Goal: Task Accomplishment & Management: Complete application form

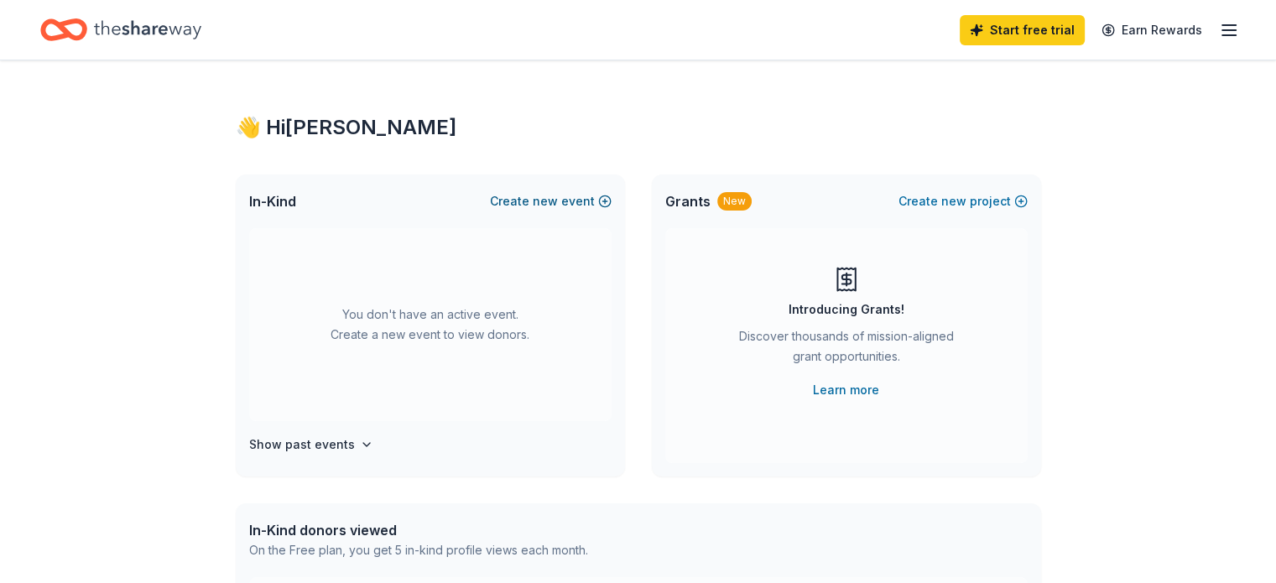
click at [587, 201] on button "Create new event" at bounding box center [551, 201] width 122 height 20
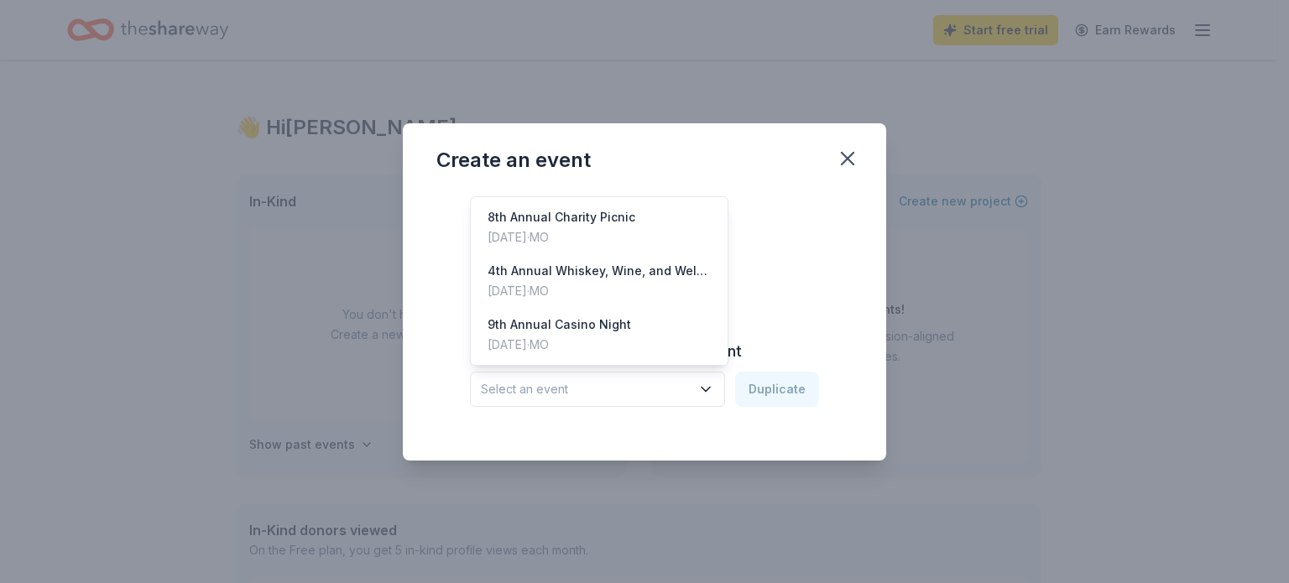
click at [631, 396] on span "Select an event" at bounding box center [586, 389] width 210 height 20
click at [585, 341] on div "[DATE] · [GEOGRAPHIC_DATA]" at bounding box center [559, 345] width 143 height 20
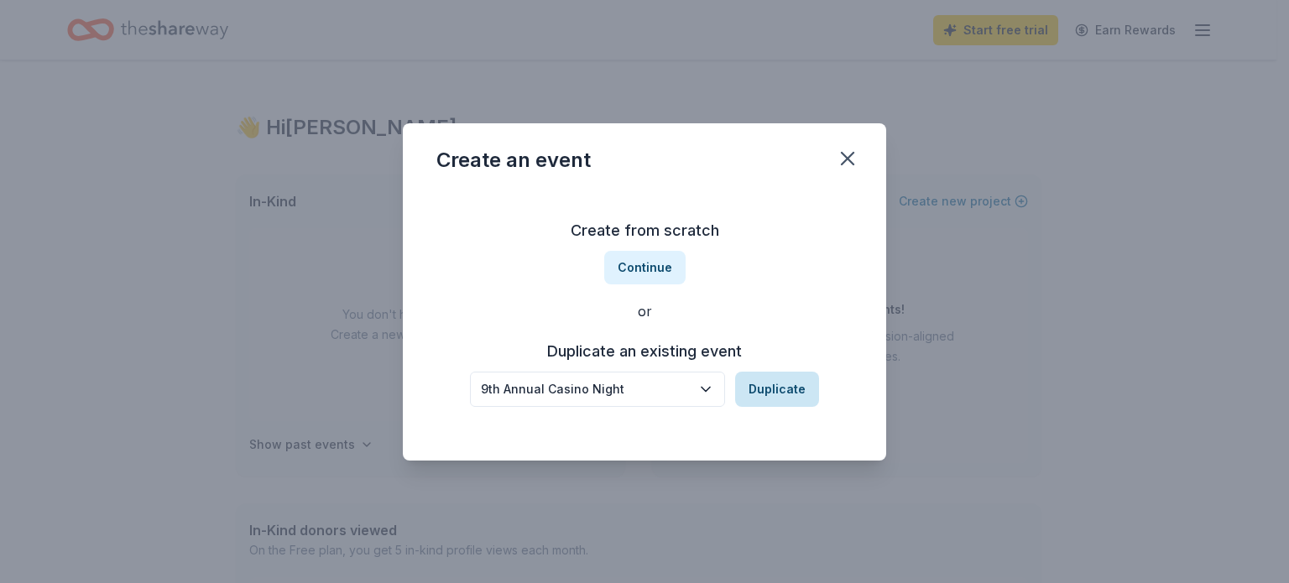
click at [765, 382] on button "Duplicate" at bounding box center [777, 389] width 84 height 35
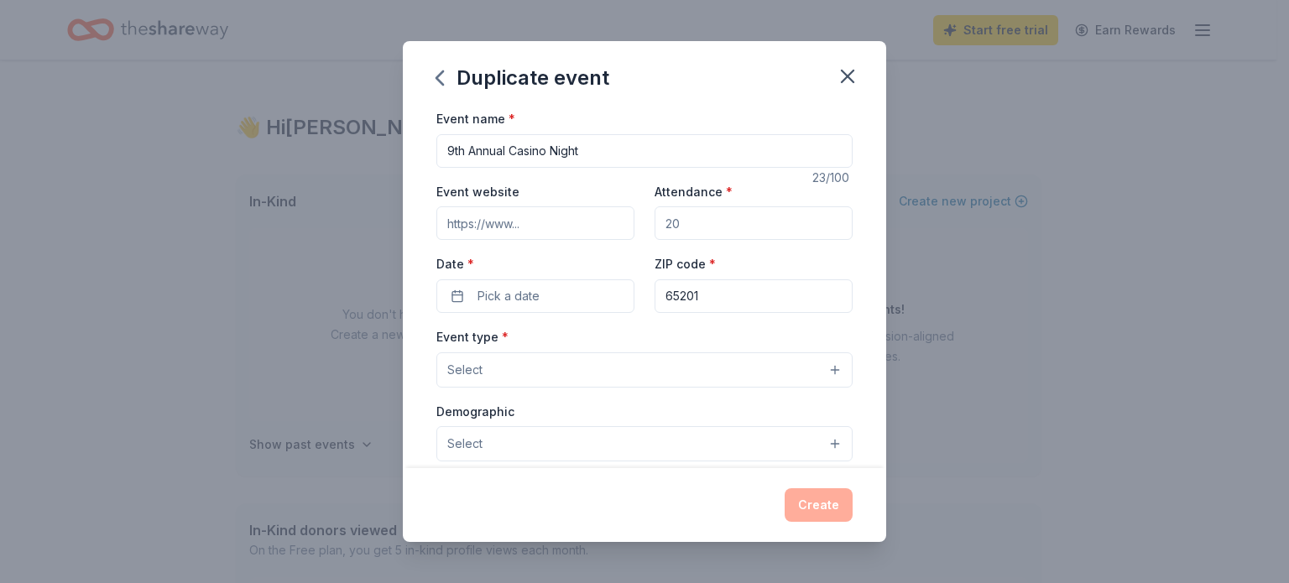
drag, startPoint x: 468, startPoint y: 149, endPoint x: 432, endPoint y: 149, distance: 36.1
click at [432, 149] on div "Event name * 9th Annual Casino Night 23 /100 Event website Attendance * Date * …" at bounding box center [644, 288] width 483 height 360
type input "10th Annual Casino Night"
click at [536, 229] on input "Event website" at bounding box center [535, 223] width 198 height 34
type input "[DOMAIN_NAME]"
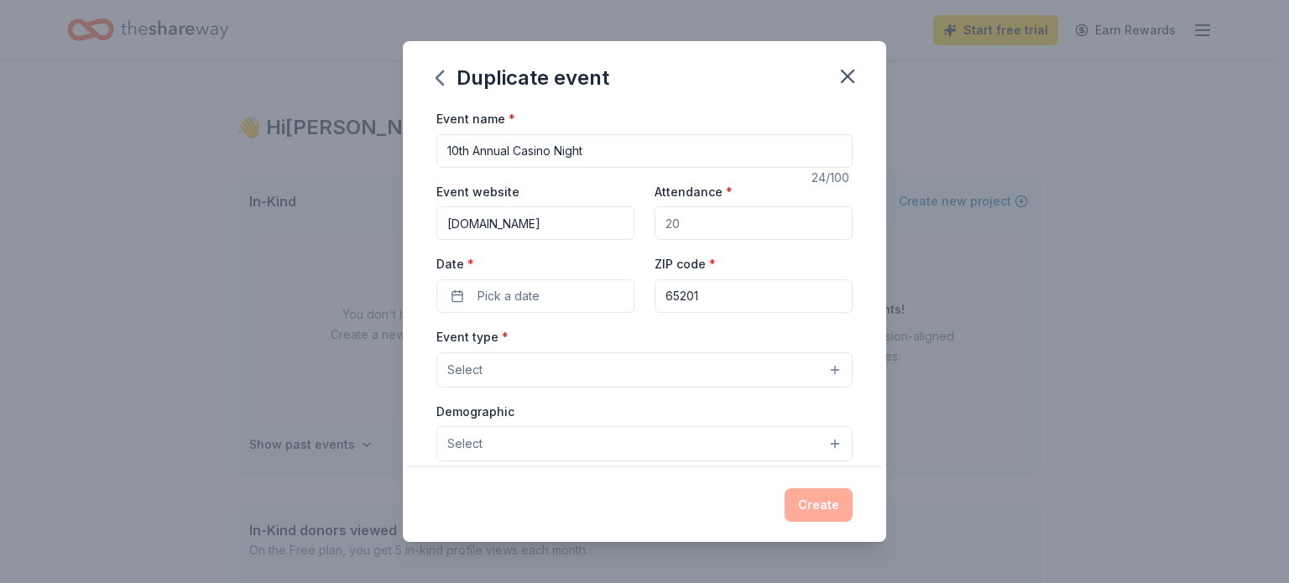
click at [696, 221] on input "Attendance *" at bounding box center [754, 223] width 198 height 34
type input "300"
click at [554, 298] on button "Pick a date" at bounding box center [535, 296] width 198 height 34
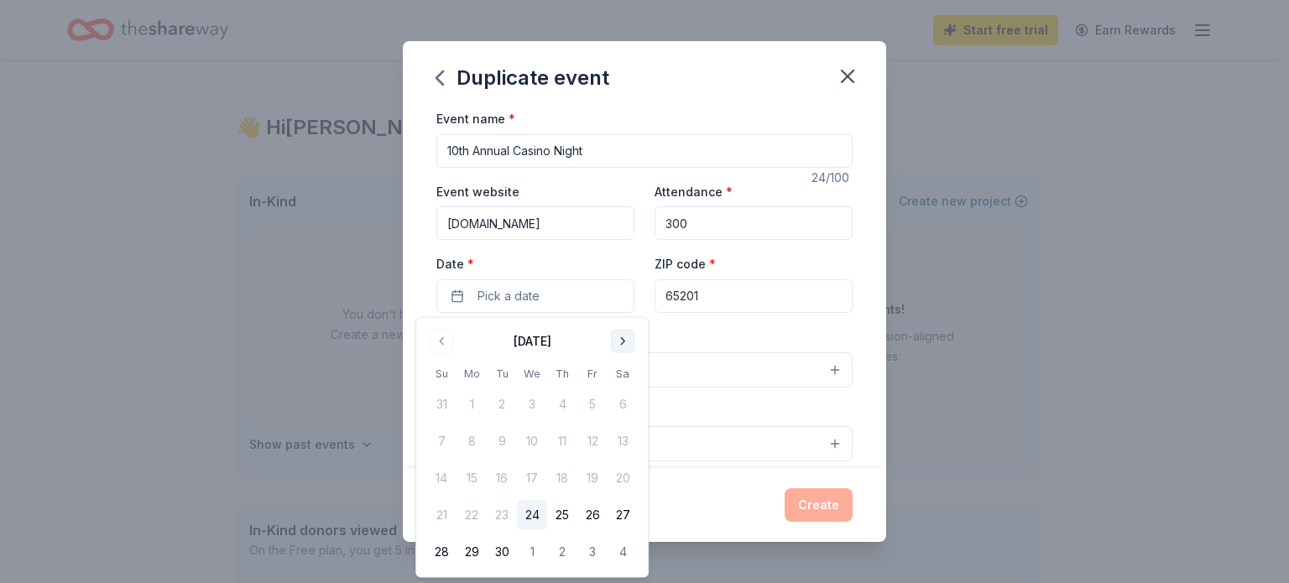
click at [633, 338] on button "Go to next month" at bounding box center [622, 341] width 23 height 23
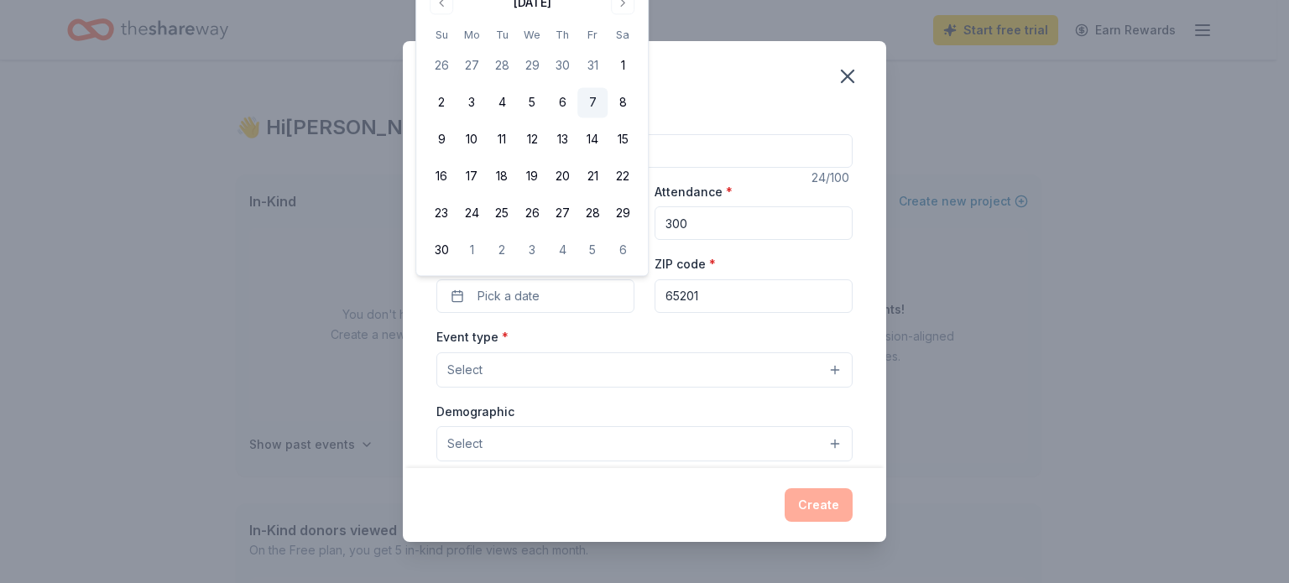
click at [594, 99] on button "7" at bounding box center [592, 103] width 30 height 30
click at [591, 364] on button "Select" at bounding box center [644, 369] width 416 height 35
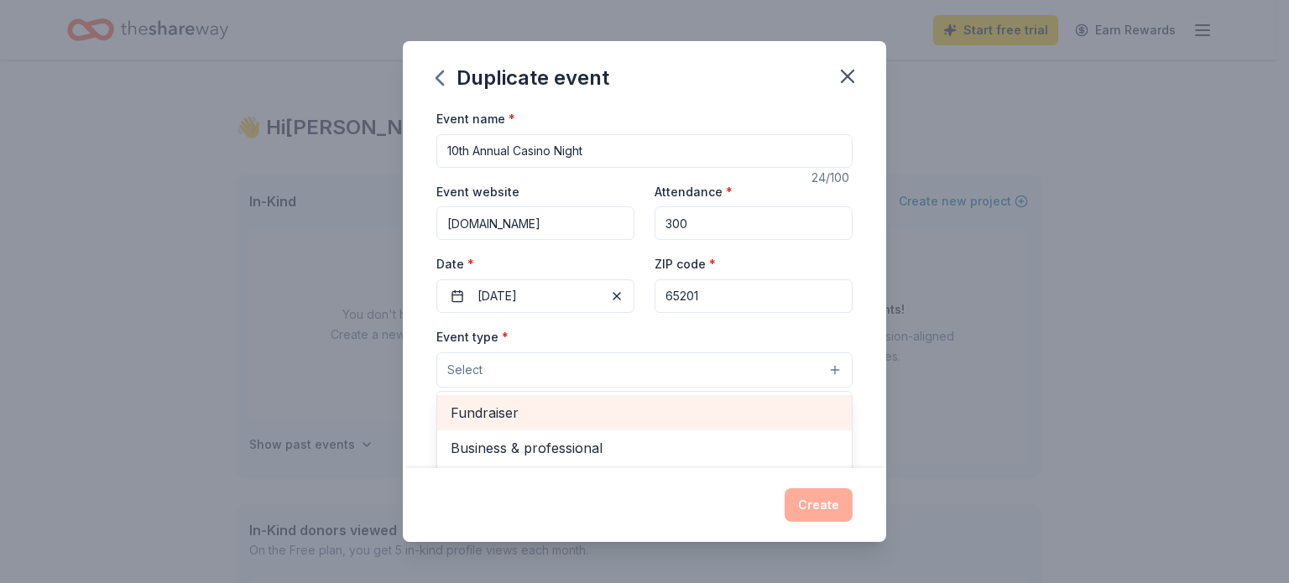
click at [529, 425] on div "Fundraiser" at bounding box center [644, 412] width 415 height 35
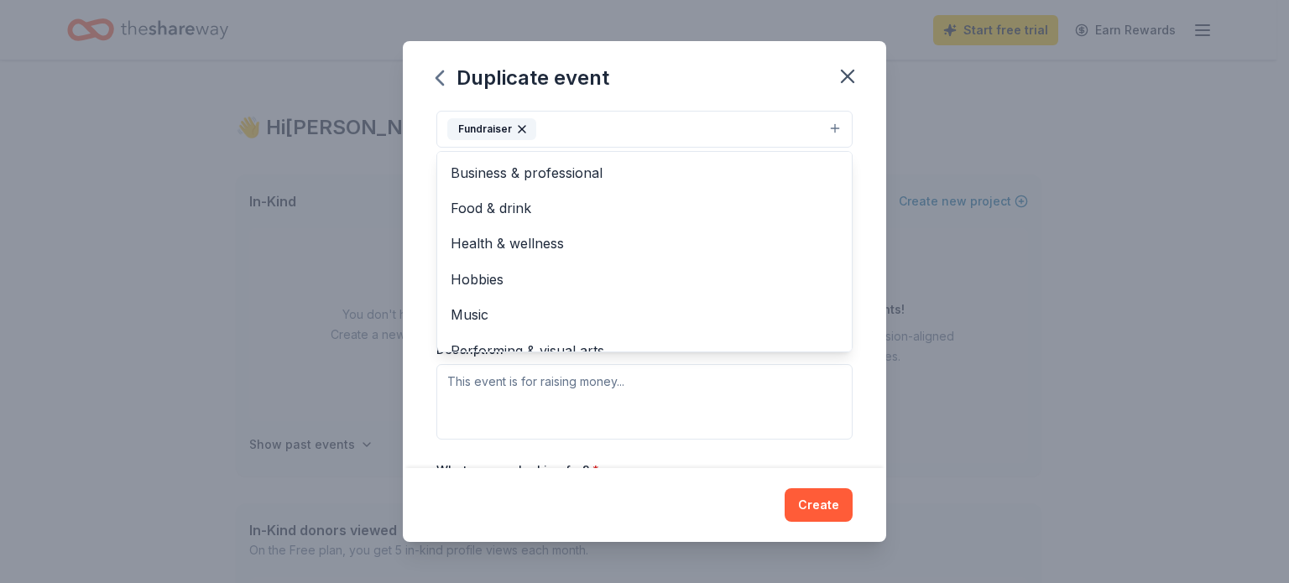
scroll to position [252, 0]
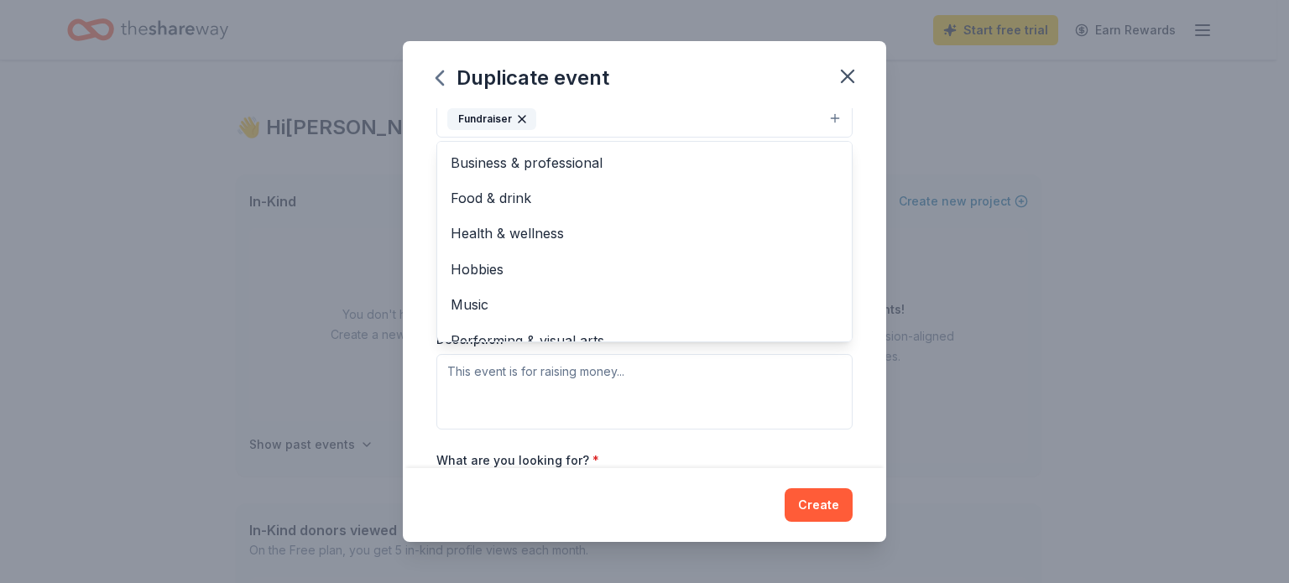
click at [553, 120] on button "Fundraiser" at bounding box center [644, 119] width 416 height 37
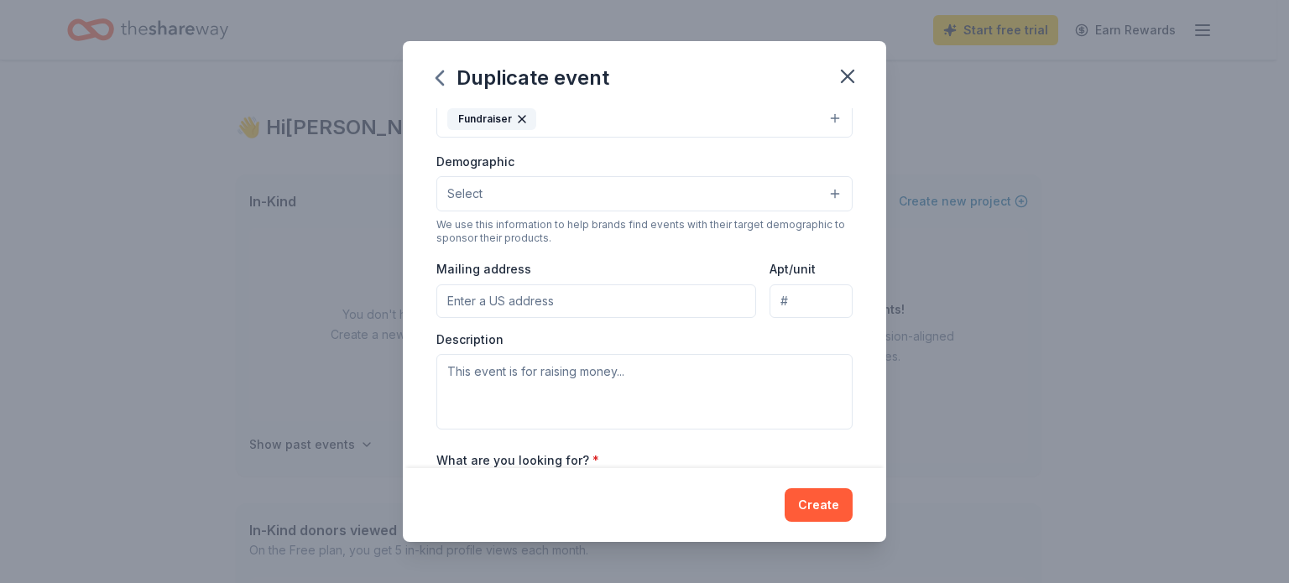
scroll to position [84, 0]
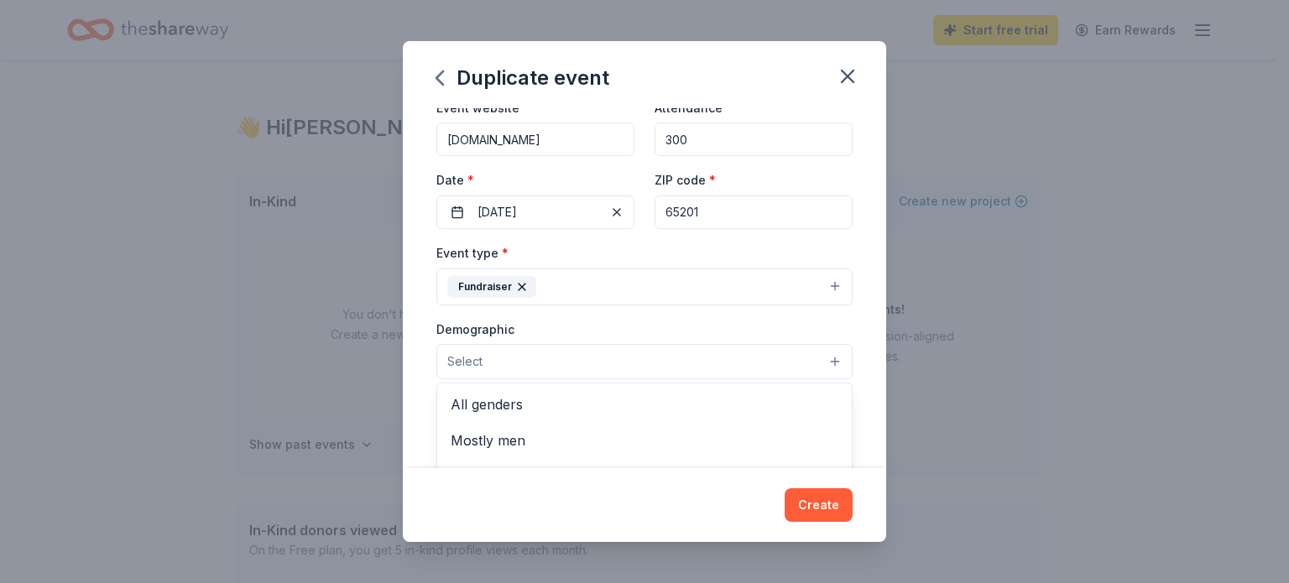
click at [504, 352] on button "Select" at bounding box center [644, 361] width 416 height 35
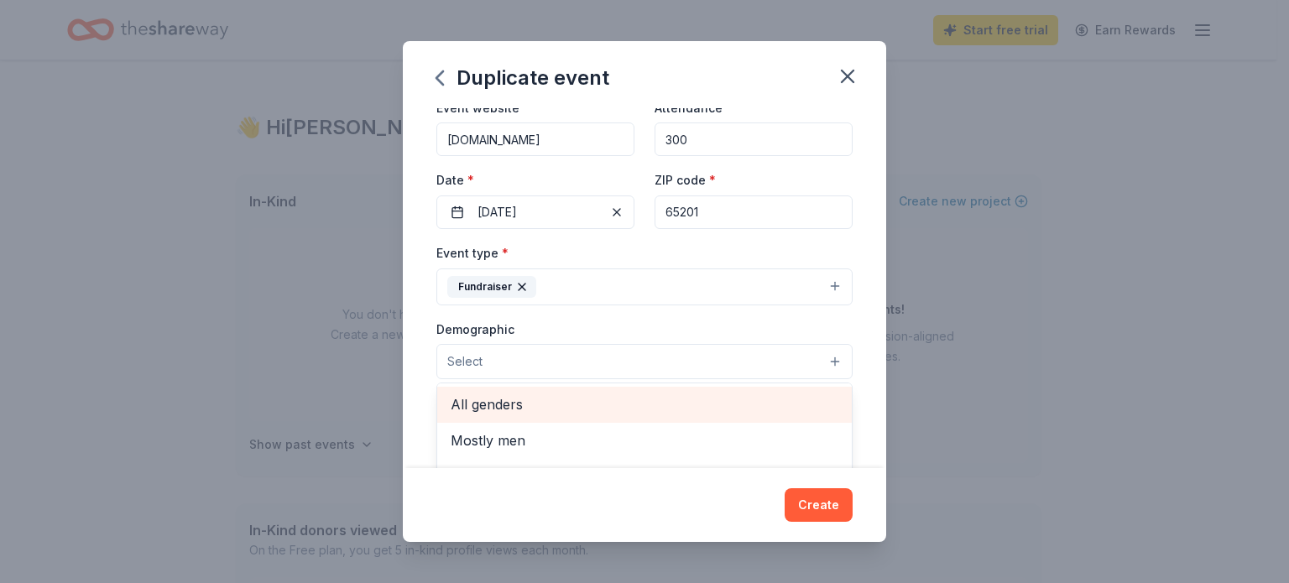
click at [500, 408] on span "All genders" at bounding box center [645, 405] width 388 height 22
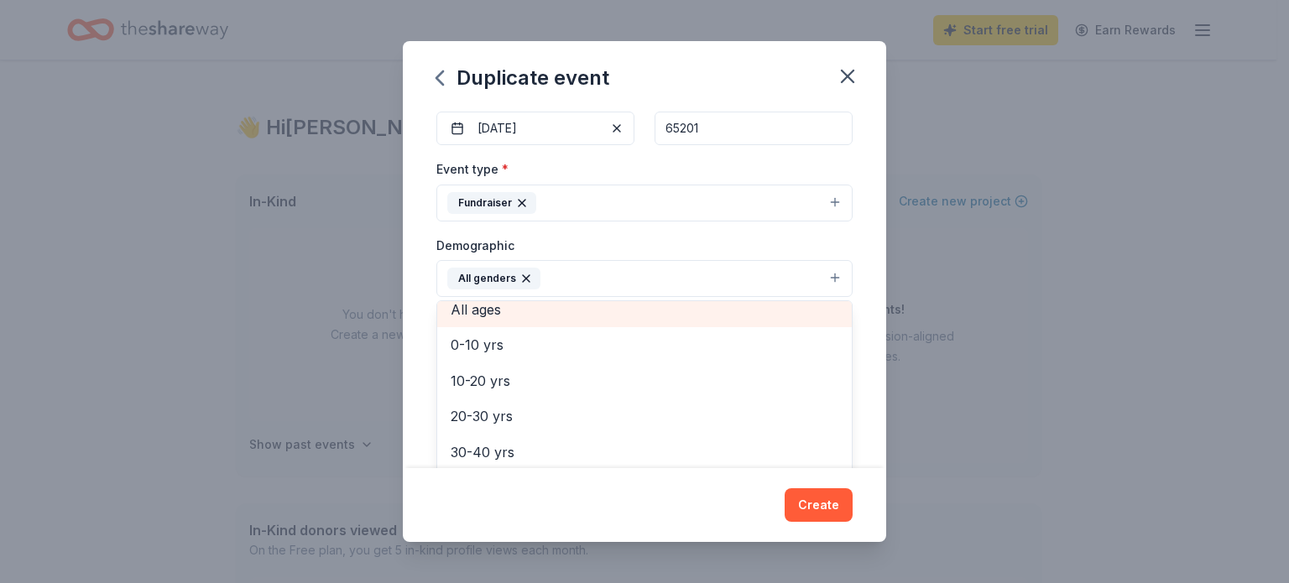
scroll to position [39, 0]
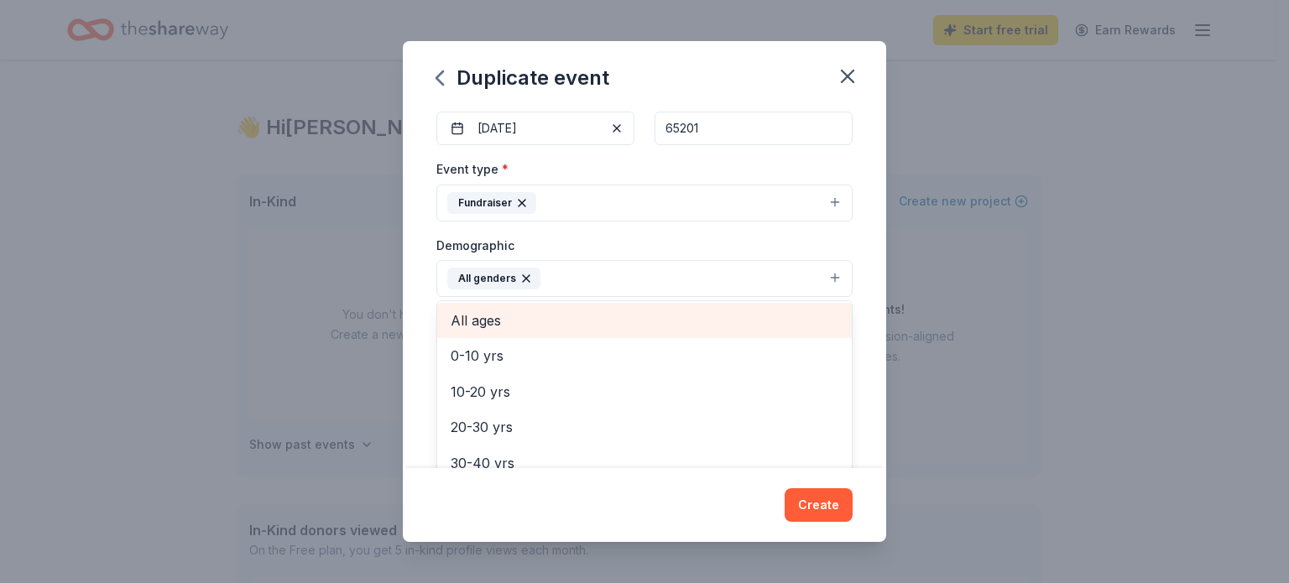
click at [488, 315] on span "All ages" at bounding box center [645, 321] width 388 height 22
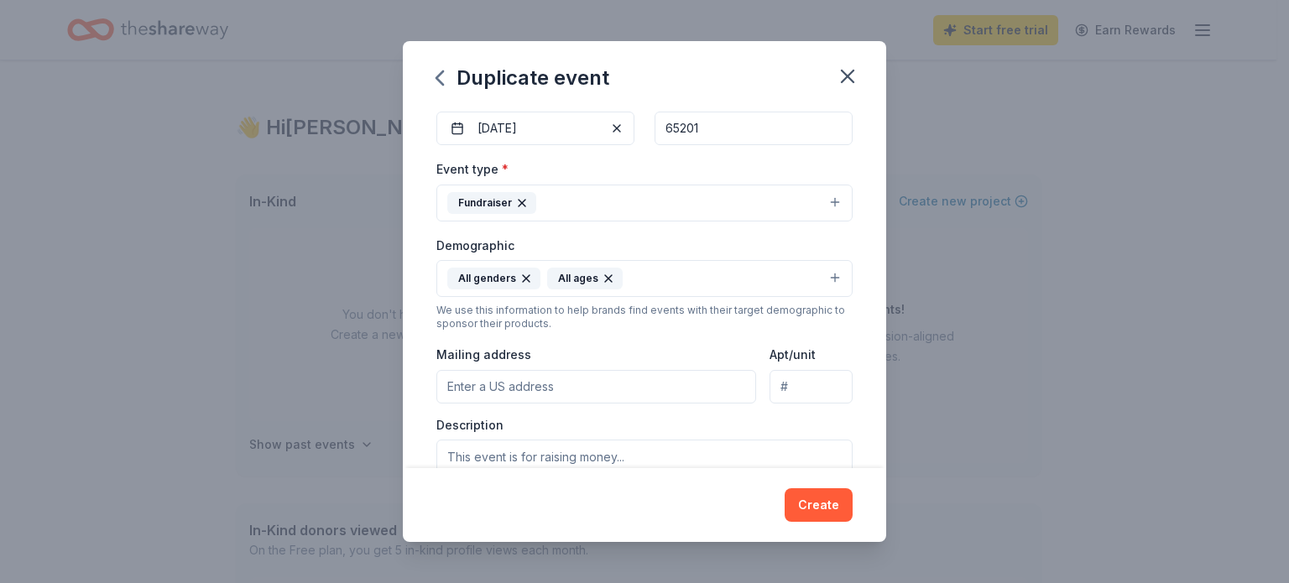
click at [602, 272] on icon "button" at bounding box center [608, 278] width 13 height 13
click at [564, 275] on button "All genders" at bounding box center [644, 278] width 416 height 37
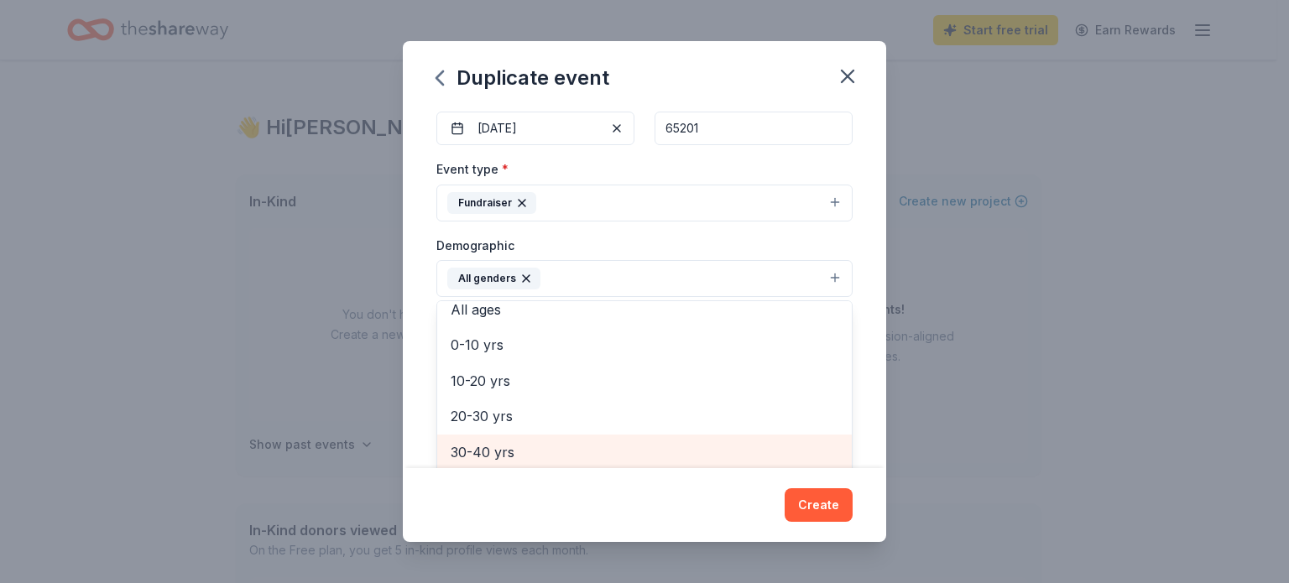
scroll to position [168, 0]
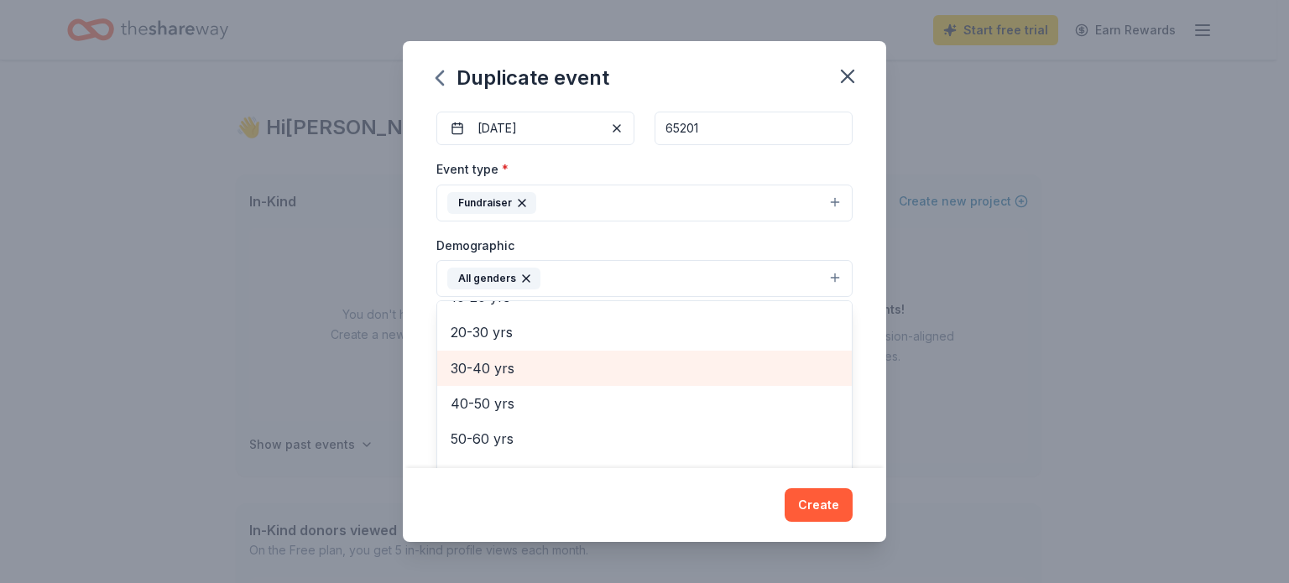
click at [496, 376] on span "30-40 yrs" at bounding box center [645, 368] width 388 height 22
click at [498, 373] on span "40-50 yrs" at bounding box center [645, 368] width 388 height 22
click at [502, 373] on span "50-60 yrs" at bounding box center [645, 374] width 388 height 22
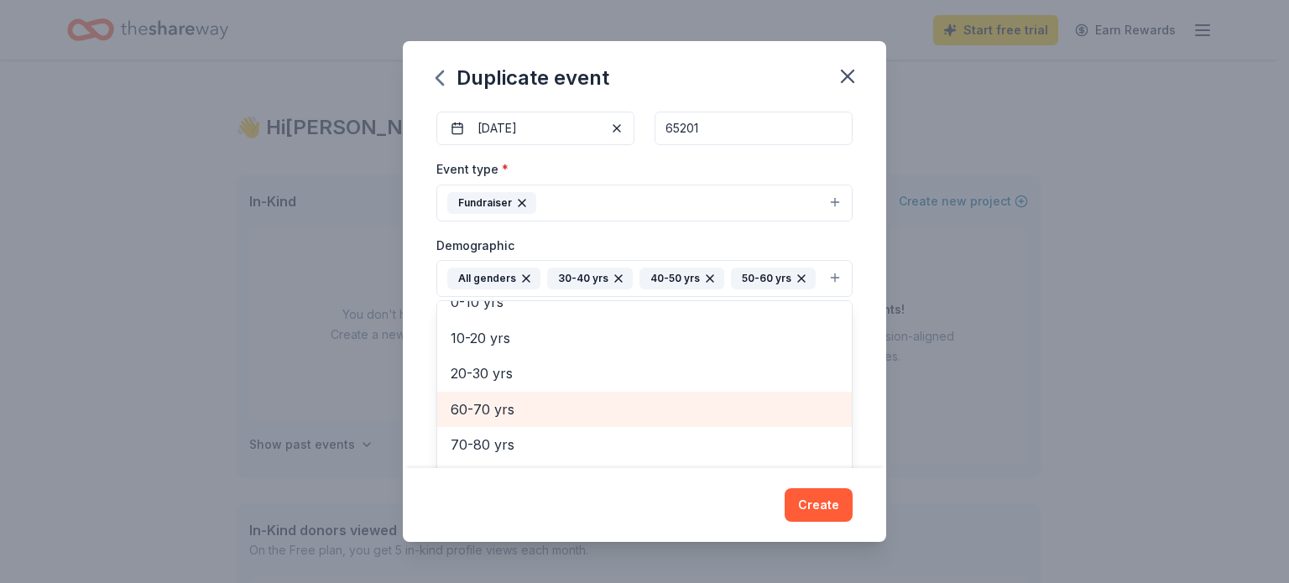
drag, startPoint x: 502, startPoint y: 404, endPoint x: 507, endPoint y: 435, distance: 30.6
click at [503, 404] on span "60-70 yrs" at bounding box center [645, 410] width 388 height 22
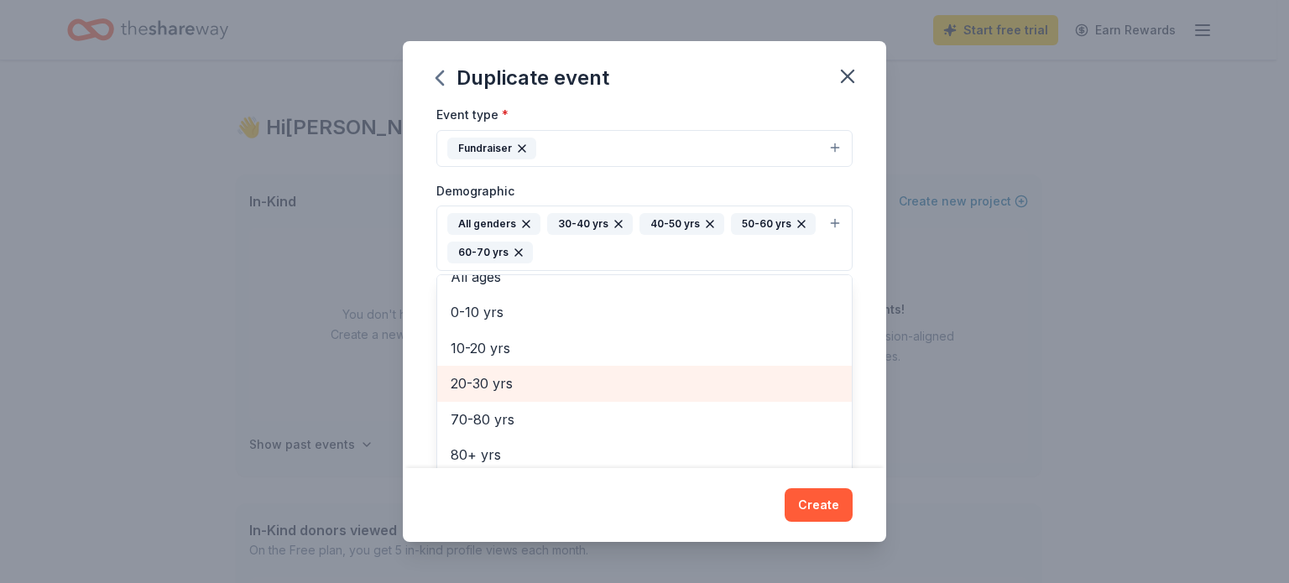
scroll to position [252, 0]
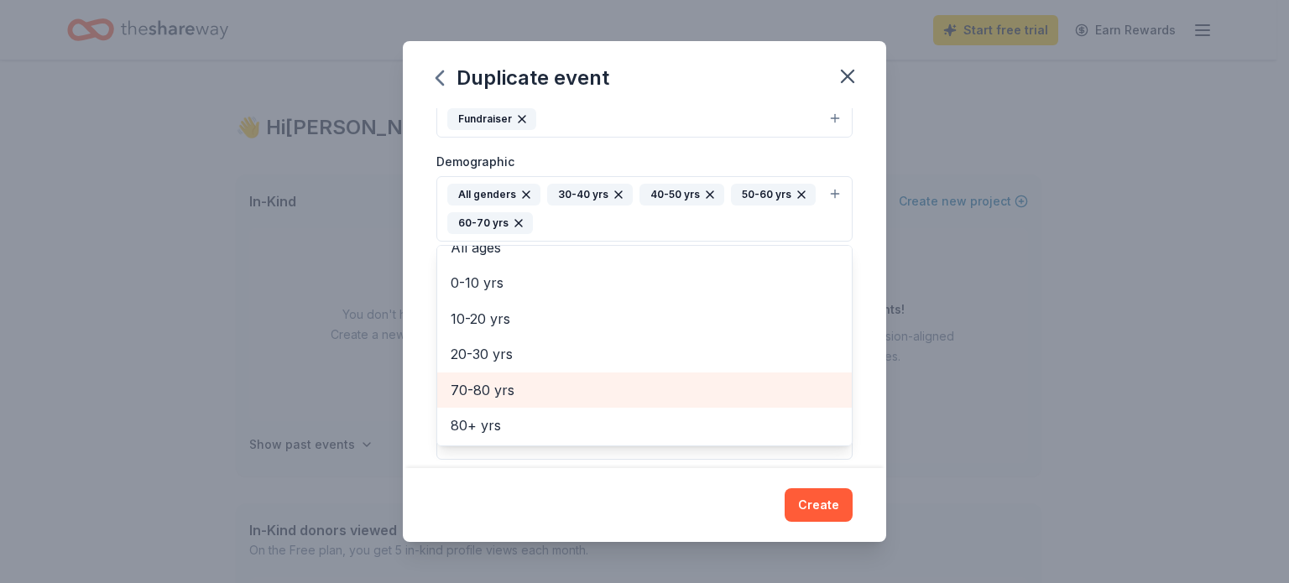
click at [505, 395] on span "70-80 yrs" at bounding box center [645, 390] width 388 height 22
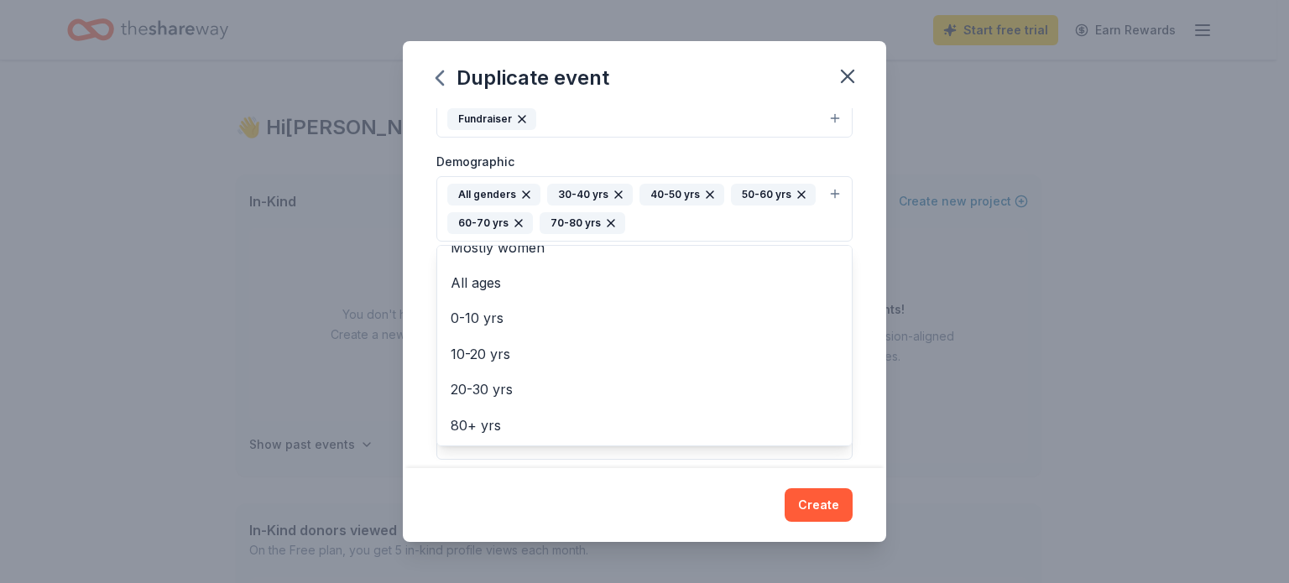
click at [683, 221] on div "All genders 30-40 yrs 40-50 yrs 50-60 yrs 60-70 yrs 70-80 yrs" at bounding box center [634, 209] width 374 height 50
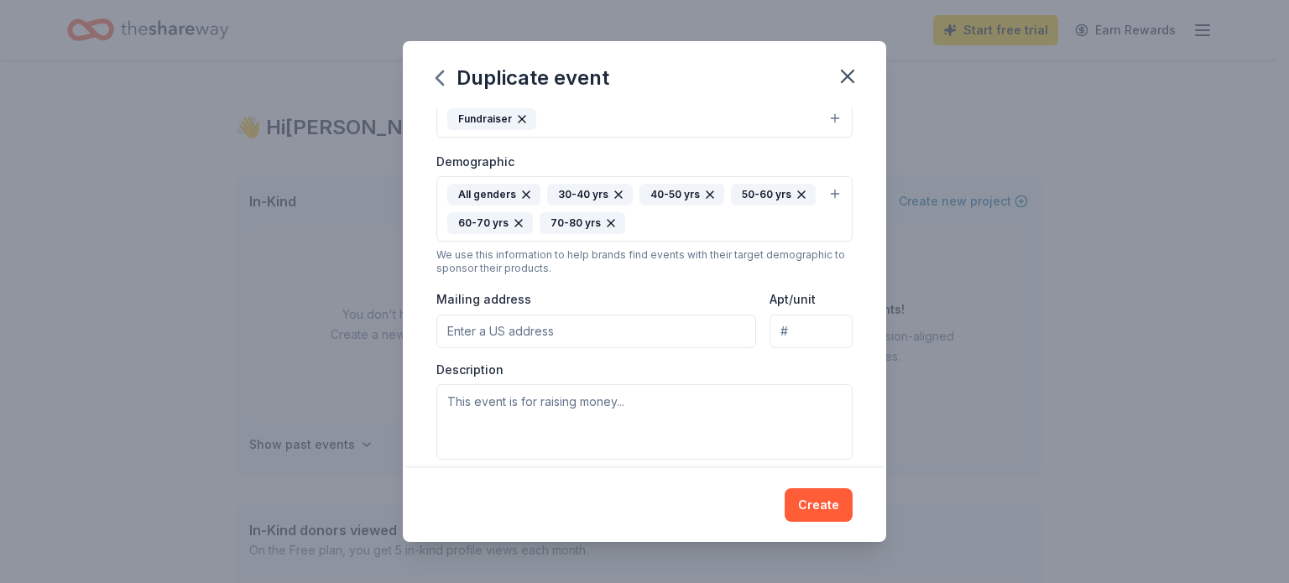
click at [604, 331] on input "Mailing address" at bounding box center [596, 332] width 320 height 34
click at [568, 412] on textarea at bounding box center [644, 422] width 416 height 76
click at [616, 345] on input "[STREET_ADDRESS]" at bounding box center [596, 332] width 320 height 34
click at [599, 321] on input "[STREET_ADDRESS]" at bounding box center [596, 332] width 320 height 34
type input "[STREET_ADDRESS]"
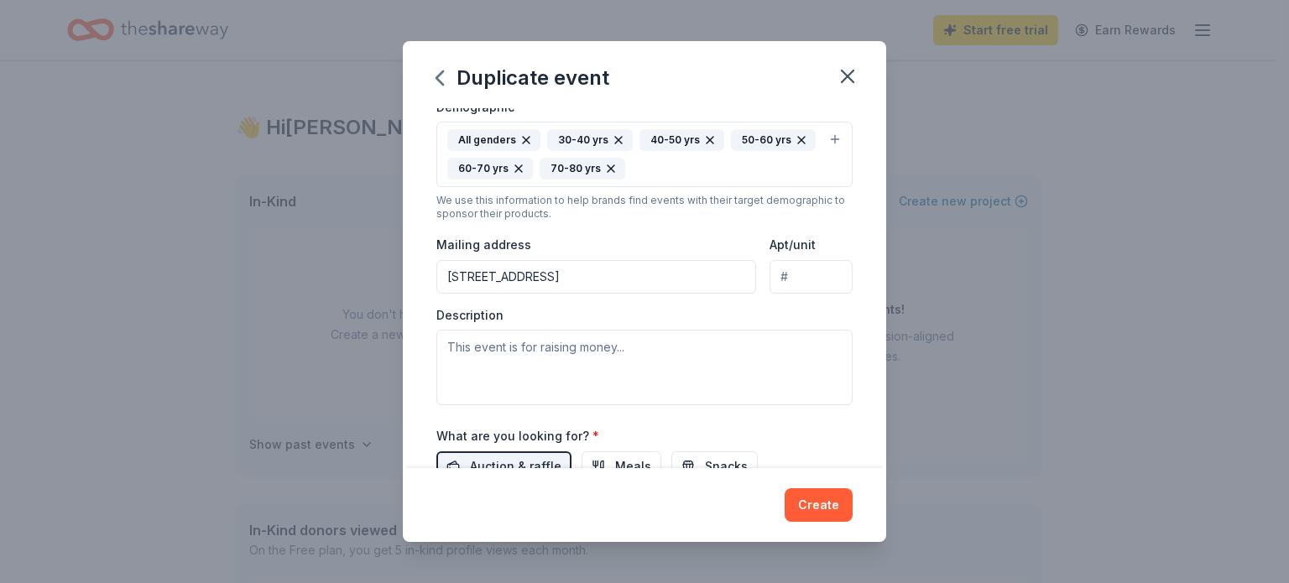
scroll to position [336, 0]
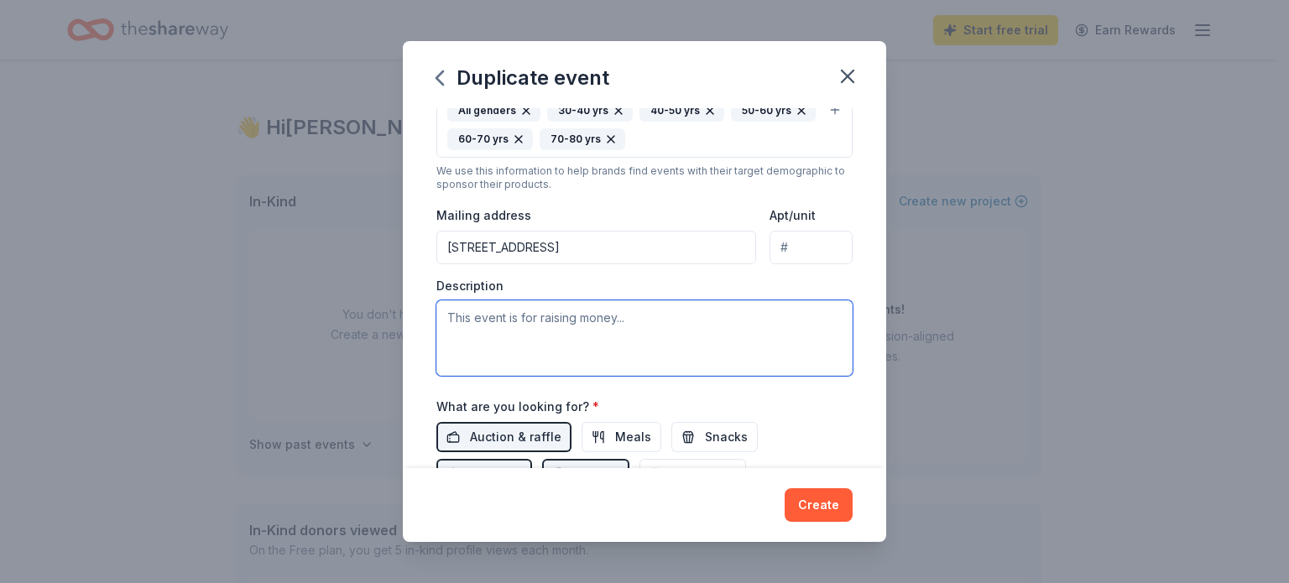
click at [604, 342] on textarea at bounding box center [644, 338] width 416 height 76
type textarea "W"
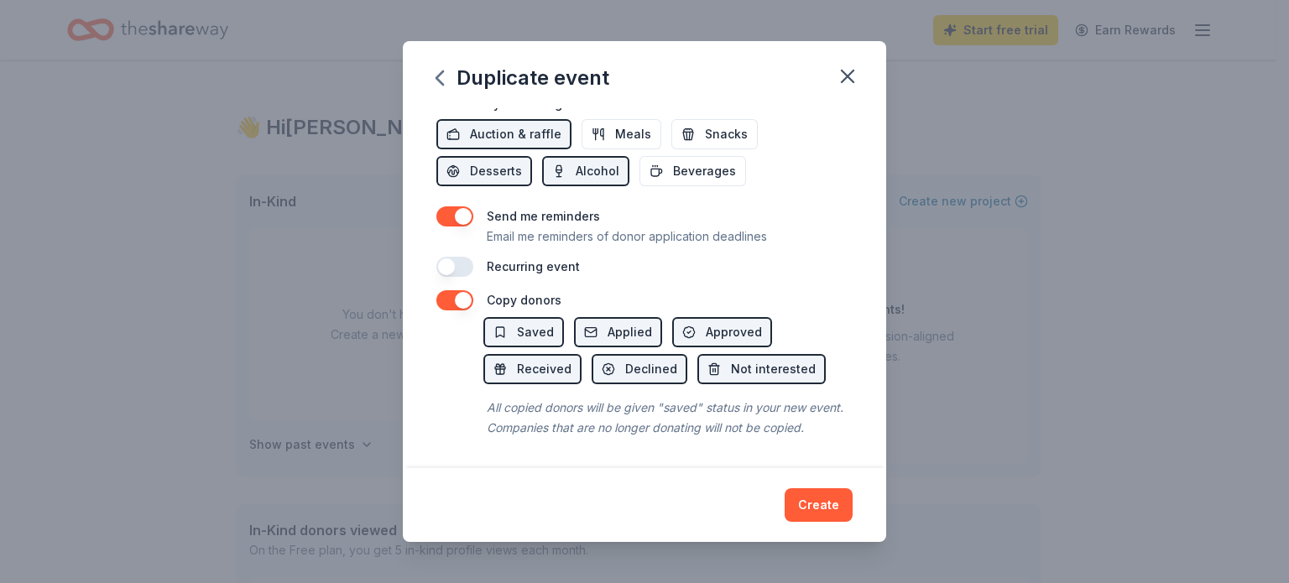
scroll to position [573, 0]
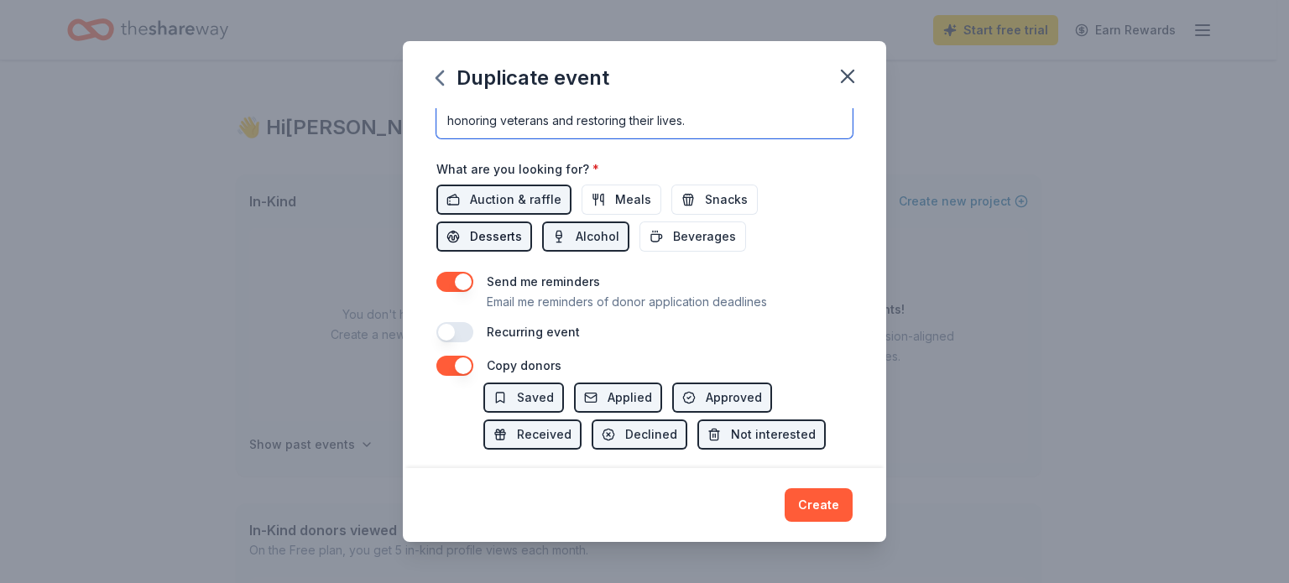
type textarea "This event raises money to support homeless and at-risk veterans in [US_STATE].…"
click at [498, 227] on span "Desserts" at bounding box center [496, 237] width 52 height 20
click at [576, 228] on span "Alcohol" at bounding box center [598, 237] width 44 height 20
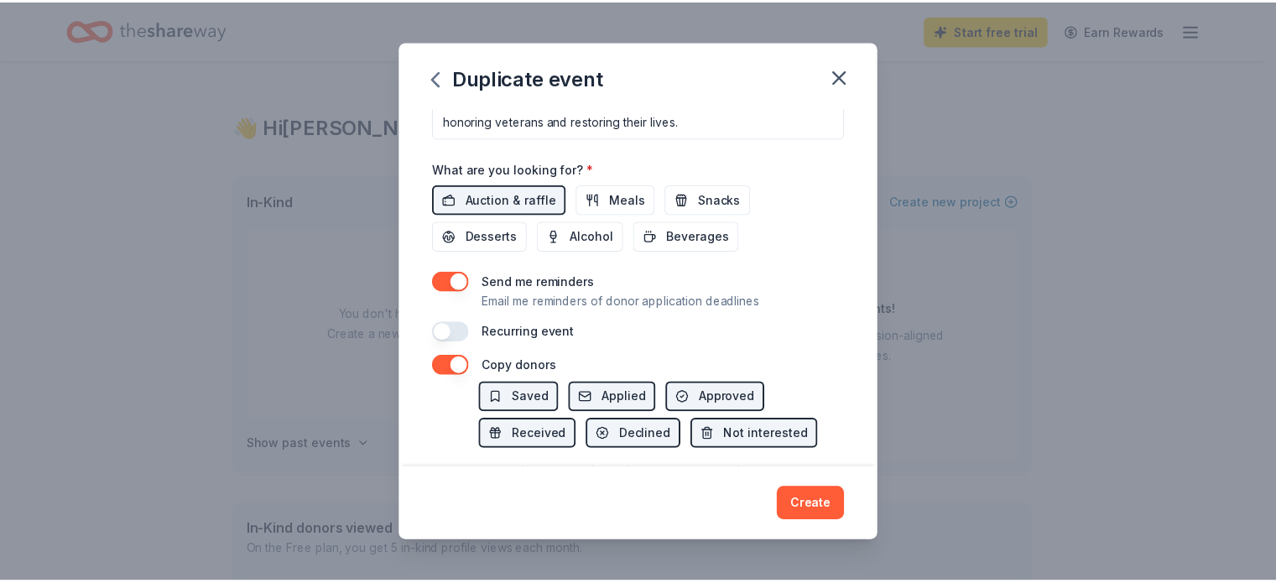
scroll to position [657, 0]
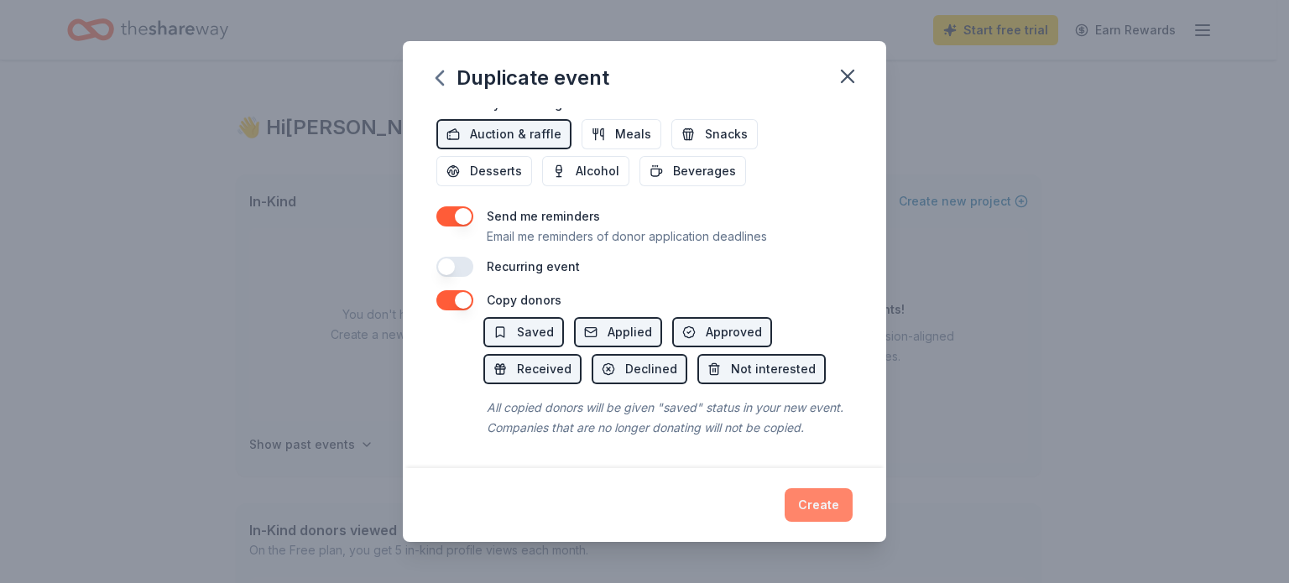
click at [814, 503] on button "Create" at bounding box center [819, 505] width 68 height 34
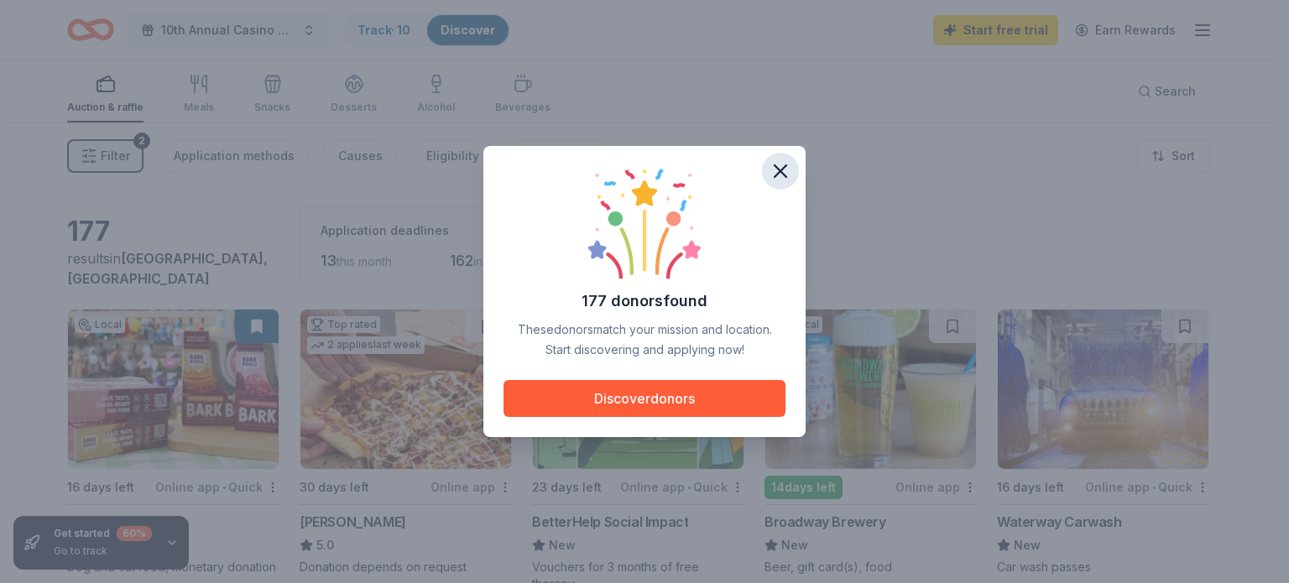
click at [782, 176] on icon "button" at bounding box center [780, 170] width 23 height 23
